Goal: Find specific page/section: Find specific page/section

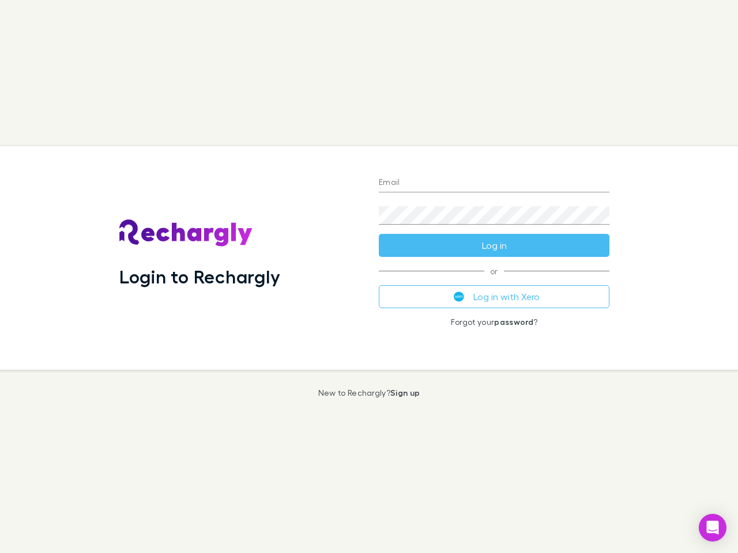
click at [369, 277] on div "Login to Rechargly" at bounding box center [239, 258] width 259 height 224
click at [494, 183] on input "Email" at bounding box center [494, 183] width 231 height 18
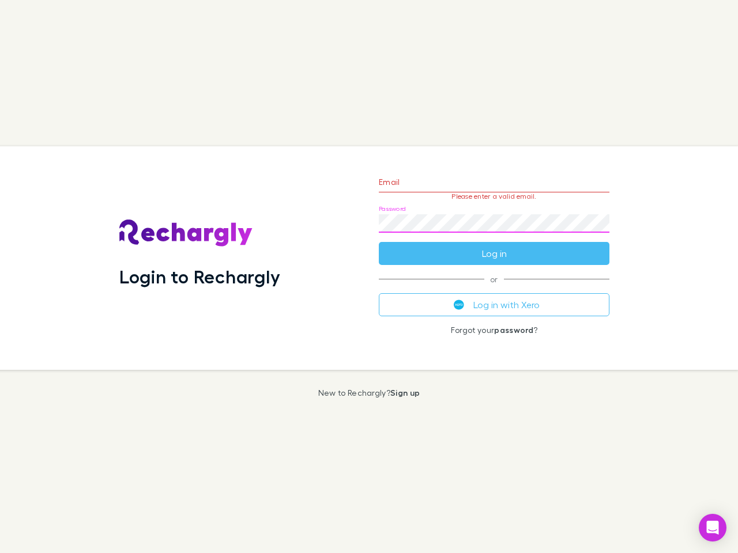
click at [494, 246] on form "Email Please enter a valid email. Password Log in" at bounding box center [494, 215] width 231 height 100
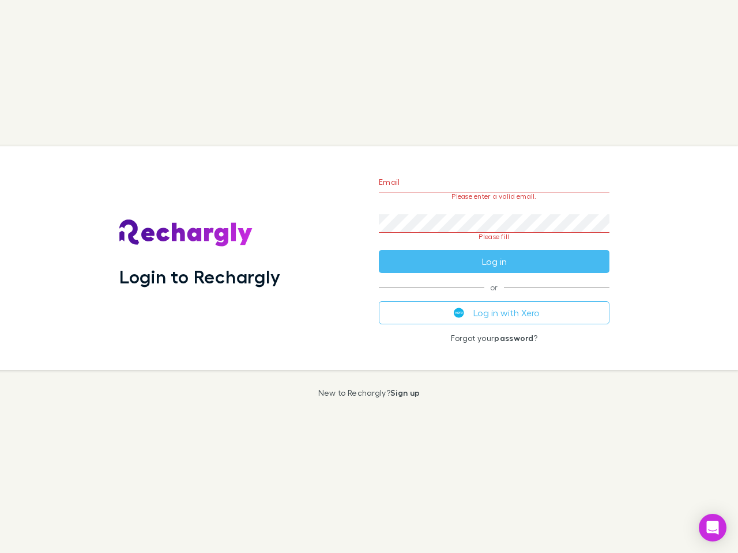
click at [494, 297] on div "Email Please enter a valid email. Password Please fill Log in or Log in with Xe…" at bounding box center [493, 258] width 249 height 224
click at [712, 528] on icon "Open Intercom Messenger" at bounding box center [713, 528] width 12 height 14
